Goal: Task Accomplishment & Management: Use online tool/utility

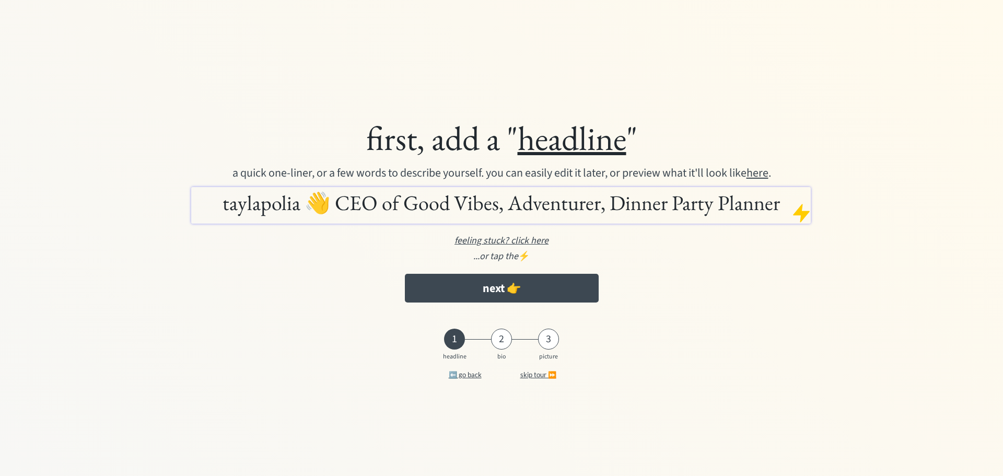
click at [540, 240] on u "feeling stuck? click here" at bounding box center [501, 240] width 94 height 13
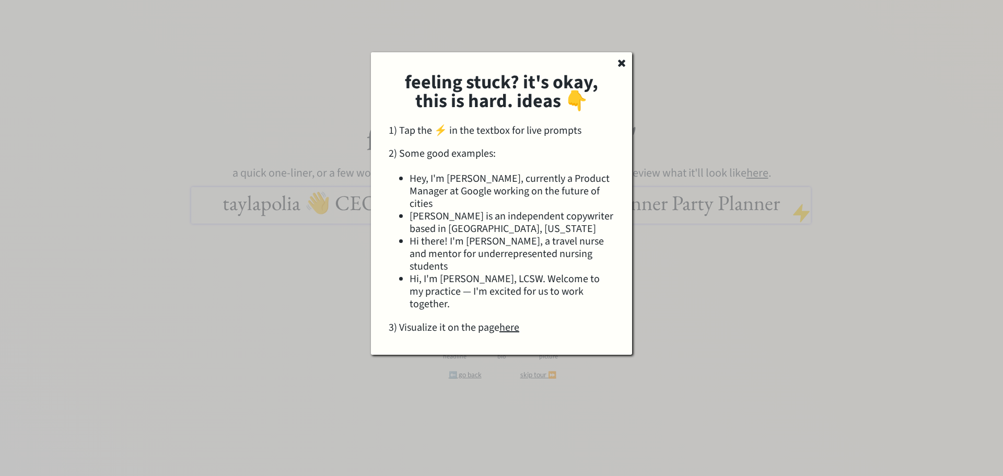
click at [616, 66] on div "feeling stuck? it's okay, this is hard. ideas 👇 1) Tap the ⚡️ in the textbox fo…" at bounding box center [501, 203] width 261 height 302
click at [619, 63] on icon at bounding box center [621, 62] width 10 height 10
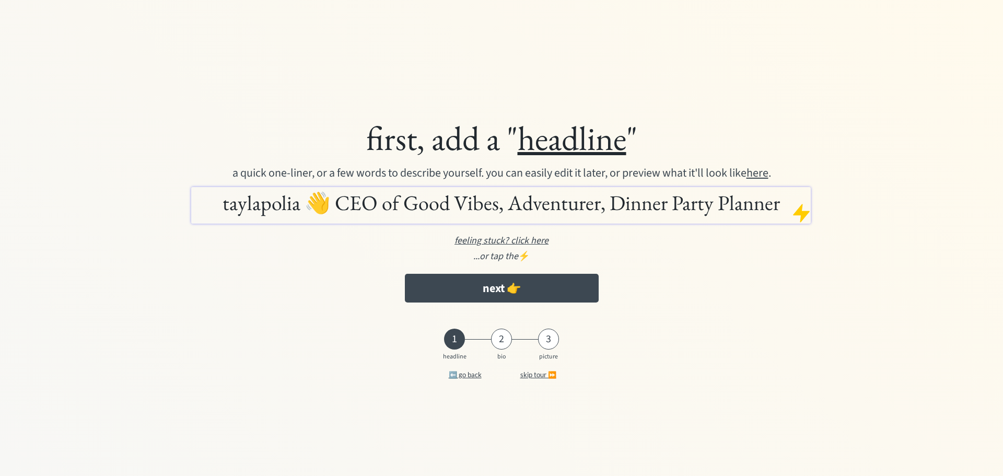
click at [799, 213] on div at bounding box center [801, 213] width 21 height 21
click at [802, 215] on div at bounding box center [801, 213] width 21 height 21
click at [730, 202] on h1 "taylapolia 👋 CEO of Good Vibes, Adventurer, Dinner Party Planner" at bounding box center [501, 203] width 614 height 26
click at [806, 210] on div at bounding box center [801, 213] width 21 height 21
click at [726, 208] on h1 "taylapolia 👋 CEO of Good Vibes, Adventurer, Dinner Party Planner" at bounding box center [501, 203] width 614 height 26
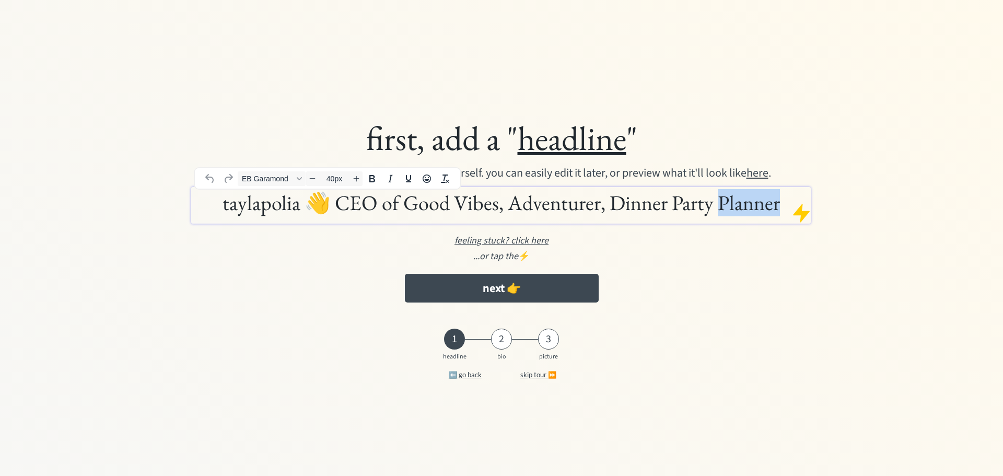
click at [726, 208] on h1 "taylapolia 👋 CEO of Good Vibes, Adventurer, Dinner Party Planner" at bounding box center [501, 203] width 614 height 26
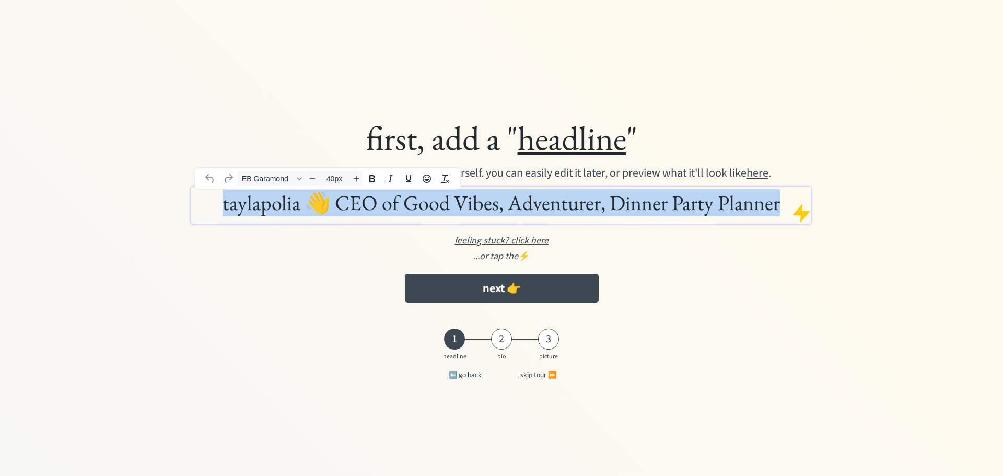
click at [726, 208] on h1 "taylapolia 👋 CEO of Good Vibes, Adventurer, Dinner Party Planner" at bounding box center [501, 203] width 614 height 26
click at [280, 196] on h1 "taylapolia 👋 CEO of Good Vibes, Adventurer, Dinner Party Planner" at bounding box center [501, 203] width 614 height 26
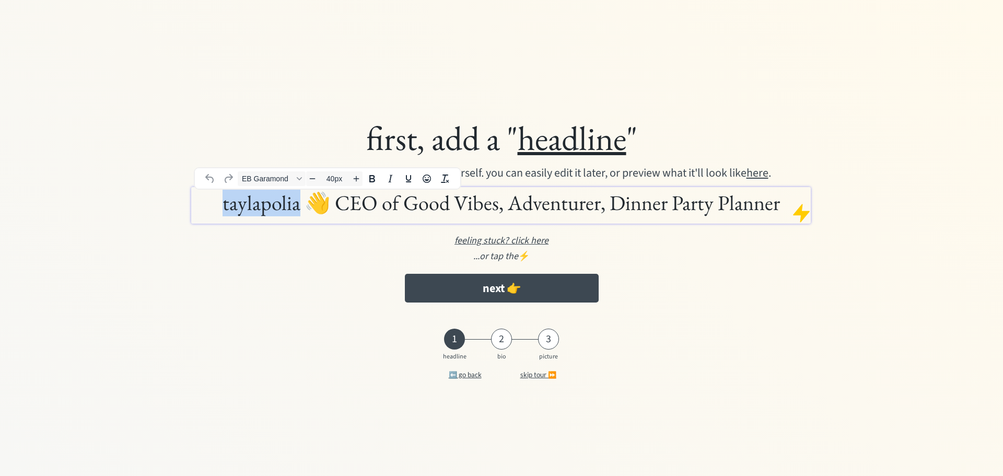
drag, startPoint x: 296, startPoint y: 201, endPoint x: 205, endPoint y: 194, distance: 91.2
click at [206, 194] on h1 "taylapolia 👋 CEO of Good Vibes, Adventurer, Dinner Party Planner" at bounding box center [501, 203] width 614 height 26
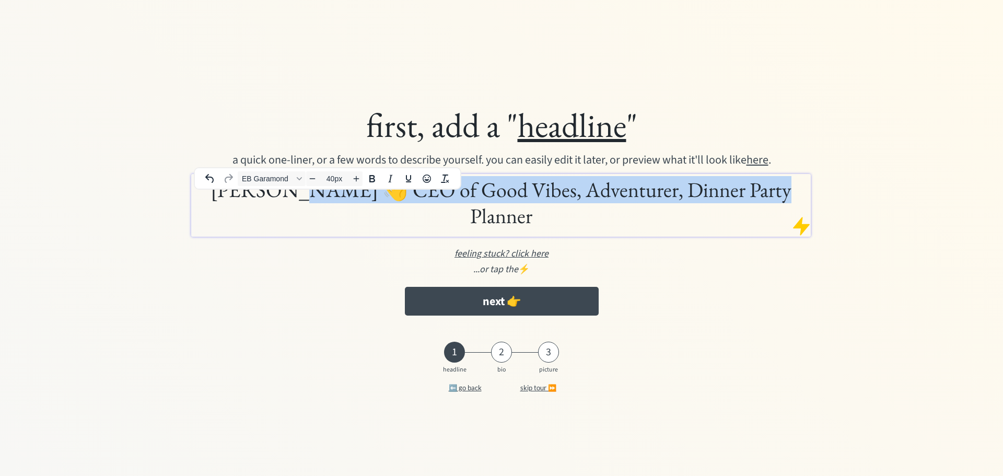
drag, startPoint x: 761, startPoint y: 200, endPoint x: 312, endPoint y: 202, distance: 448.8
click at [312, 202] on h1 "Tayla 👋 CEO of Good Vibes, Adventurer, Dinner Party Planner" at bounding box center [501, 203] width 614 height 52
click at [356, 206] on h1 "Tayla 👋 CEO of Good Vibes, Adventurer, Dinner Party Planner" at bounding box center [501, 203] width 614 height 52
click at [359, 202] on h1 "Tayla 👋 CEO of Good Vibes, Adventurer, Dinner Party Planner" at bounding box center [501, 203] width 614 height 52
drag, startPoint x: 778, startPoint y: 203, endPoint x: 327, endPoint y: 200, distance: 451.4
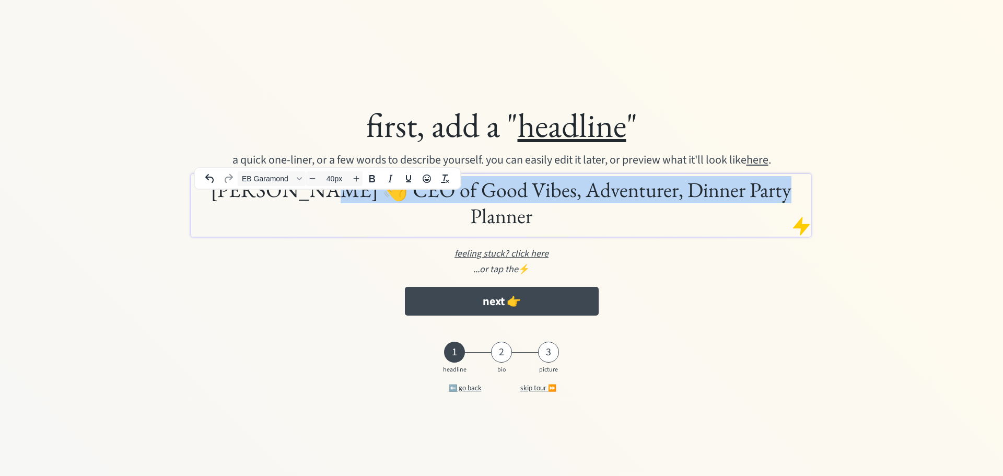
click at [327, 200] on h1 "Tayla 👋 CEO of Good Vibes, Adventurer, Dinner Party Planner" at bounding box center [501, 203] width 614 height 52
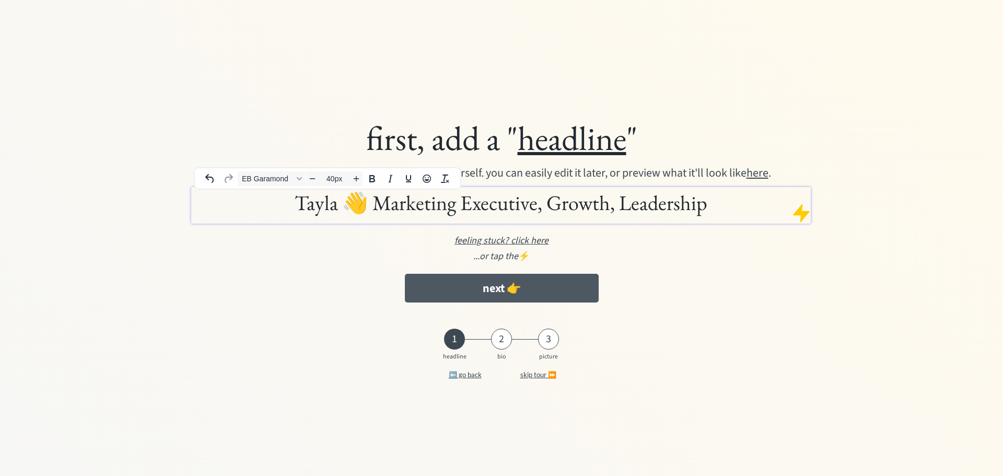
click at [537, 297] on button "next 👉" at bounding box center [502, 288] width 194 height 29
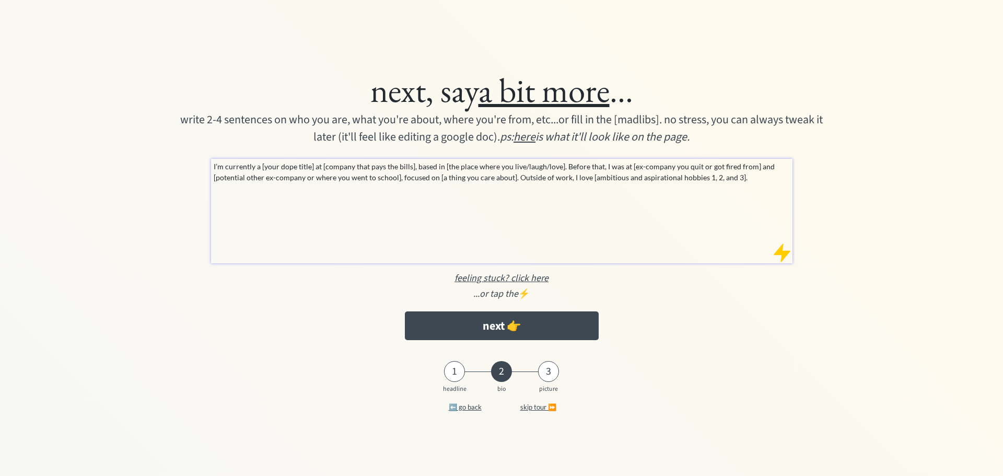
click at [363, 172] on p "I’m currently a [your dope title] at [company that pays the bills], based in [t…" at bounding box center [502, 172] width 577 height 22
click at [747, 179] on p "I’m currently a [your dope title] at [company that pays the bills], based in [t…" at bounding box center [502, 172] width 577 height 22
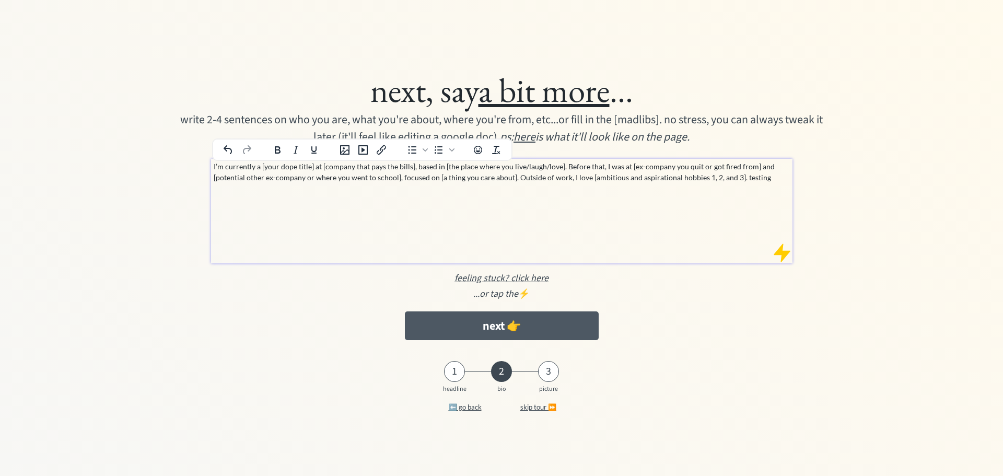
click at [537, 329] on button "next 👉" at bounding box center [502, 325] width 194 height 29
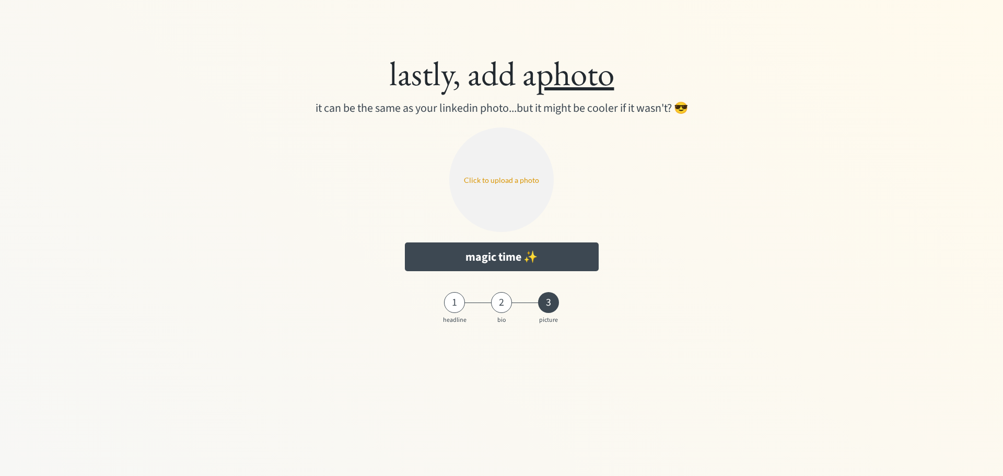
click at [518, 177] on input "file" at bounding box center [501, 179] width 104 height 104
click at [506, 251] on button "magic time ✨" at bounding box center [502, 256] width 194 height 29
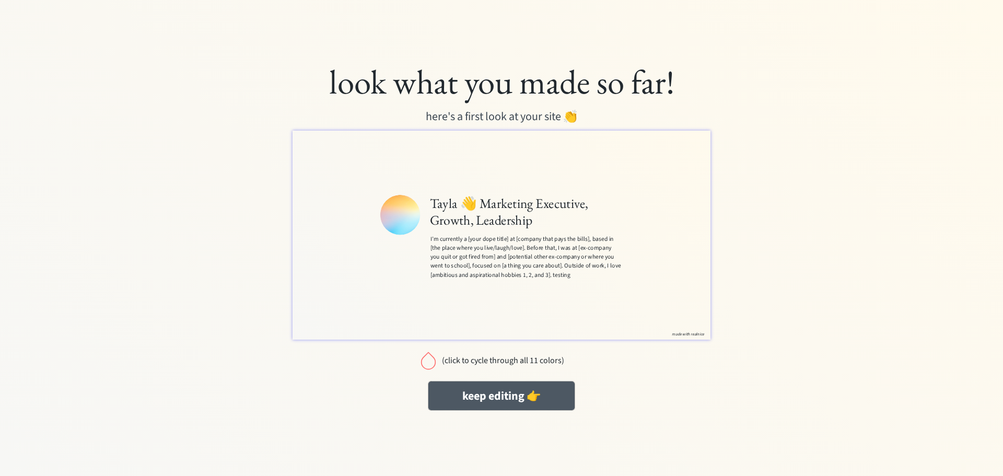
click at [0, 0] on button "keep editing 👉" at bounding box center [0, 0] width 0 height 0
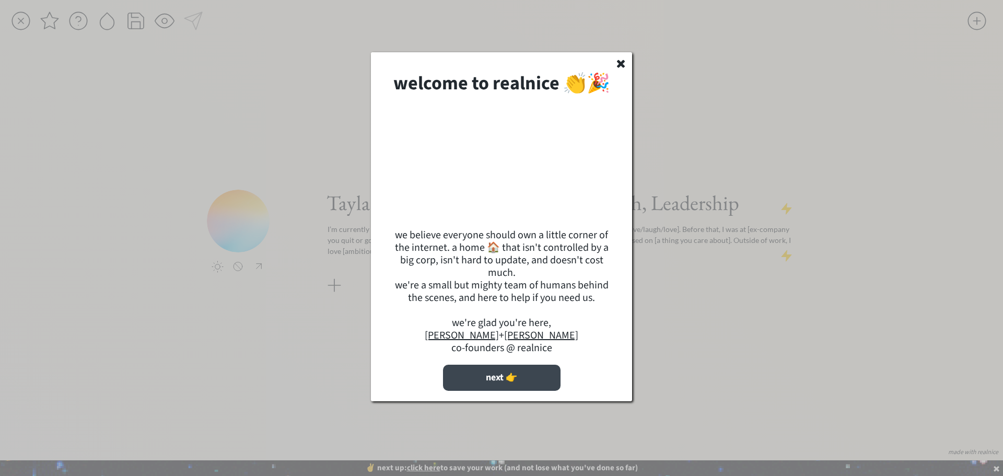
click at [529, 391] on button "next 👉" at bounding box center [502, 378] width 118 height 26
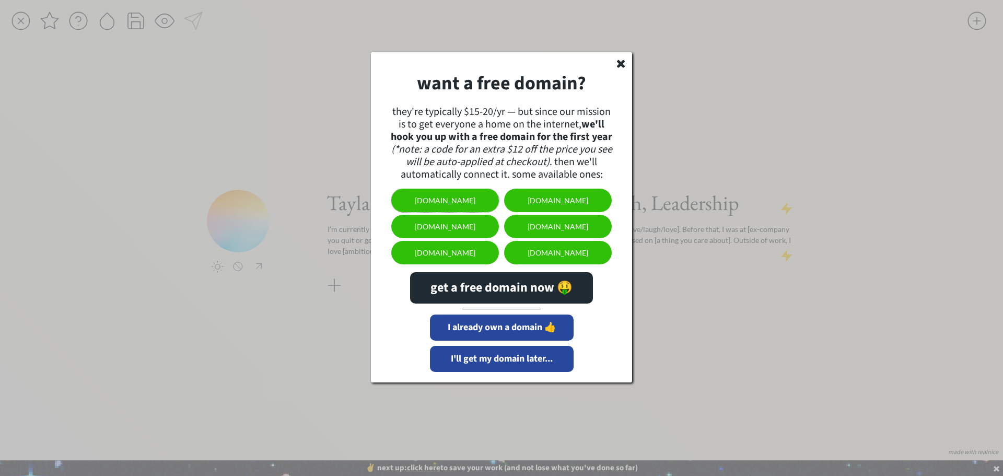
click at [477, 195] on button "[DOMAIN_NAME]" at bounding box center [445, 201] width 108 height 24
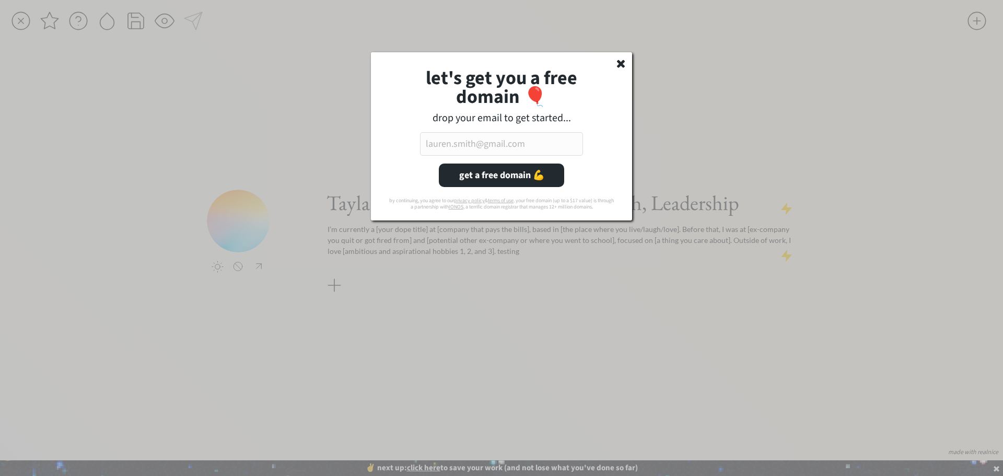
click at [455, 140] on input "email" at bounding box center [501, 144] width 163 height 24
click at [509, 176] on button "get a free domain 💪" at bounding box center [501, 176] width 125 height 24
drag, startPoint x: 488, startPoint y: 142, endPoint x: 406, endPoint y: 148, distance: 82.2
click at [408, 148] on div "let's get you a free domain 🎈 drop your email to get started... [DOMAIN_NAME] g…" at bounding box center [501, 136] width 261 height 168
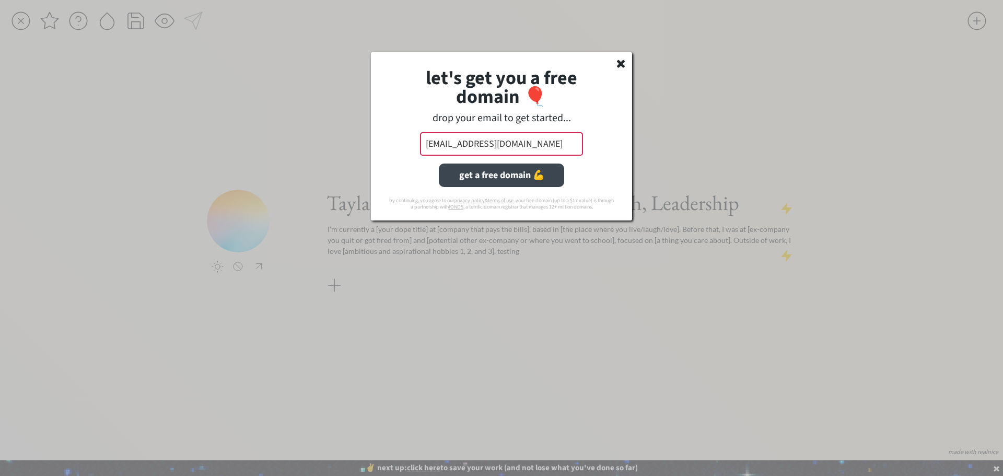
type input "[EMAIL_ADDRESS][DOMAIN_NAME]"
click at [502, 169] on button "get a free domain 💪" at bounding box center [501, 176] width 125 height 24
